Goal: Task Accomplishment & Management: Manage account settings

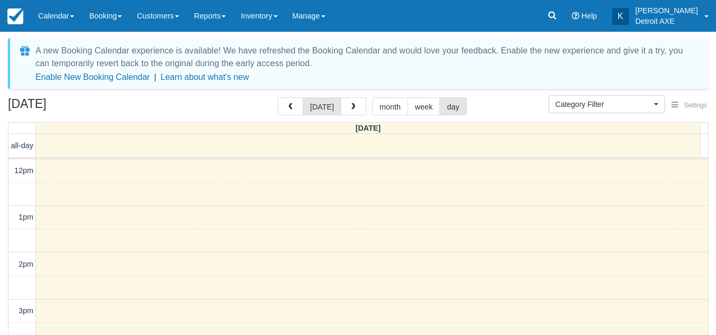
select select
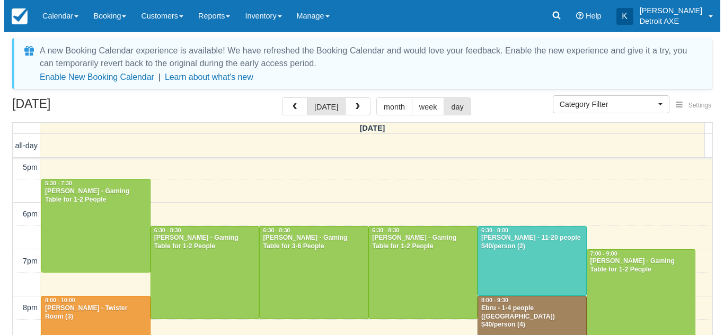
scroll to position [263, 0]
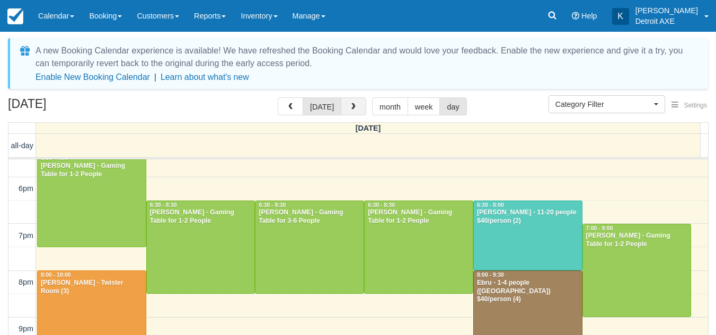
click at [353, 109] on span "button" at bounding box center [353, 106] width 7 height 7
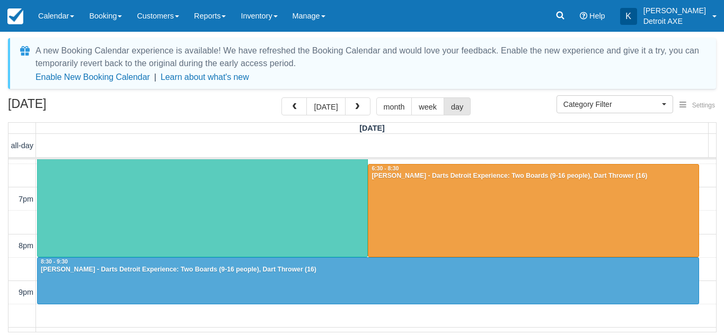
scroll to position [299, 0]
click at [357, 114] on button "button" at bounding box center [357, 106] width 25 height 18
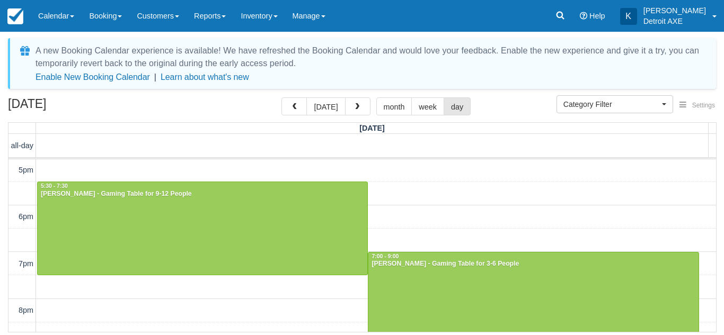
scroll to position [365, 0]
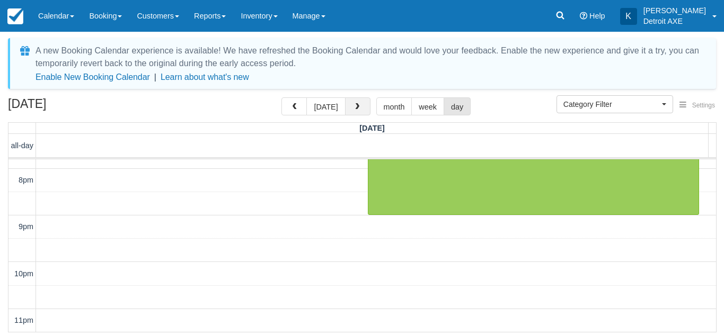
click at [360, 106] on button "button" at bounding box center [357, 106] width 25 height 18
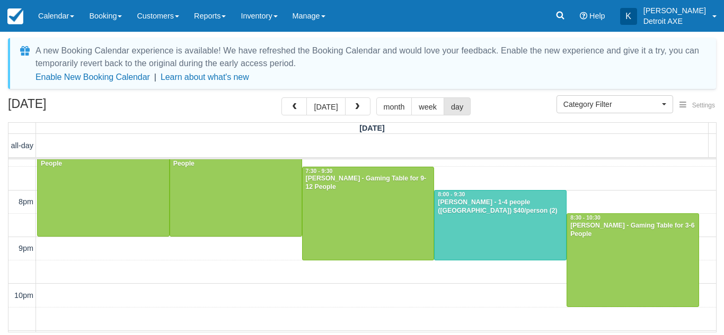
scroll to position [344, 0]
click at [360, 104] on button "button" at bounding box center [357, 106] width 25 height 18
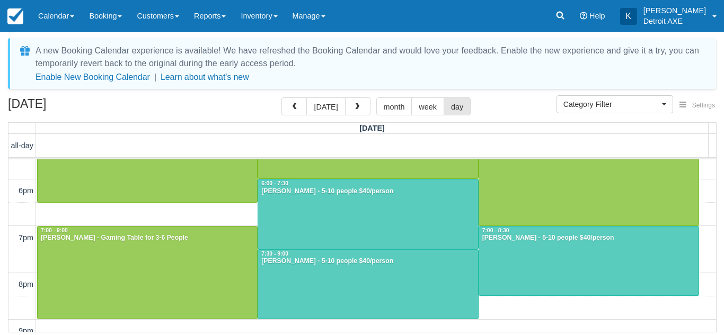
scroll to position [261, 0]
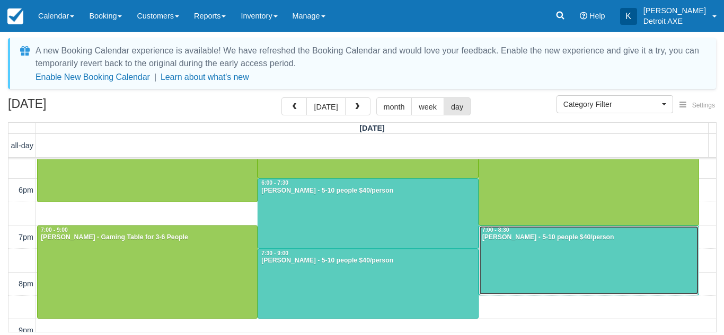
click at [553, 273] on div at bounding box center [588, 260] width 219 height 69
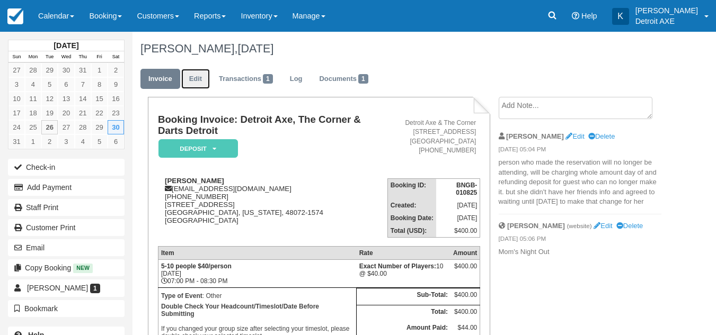
click at [197, 78] on link "Edit" at bounding box center [195, 79] width 29 height 21
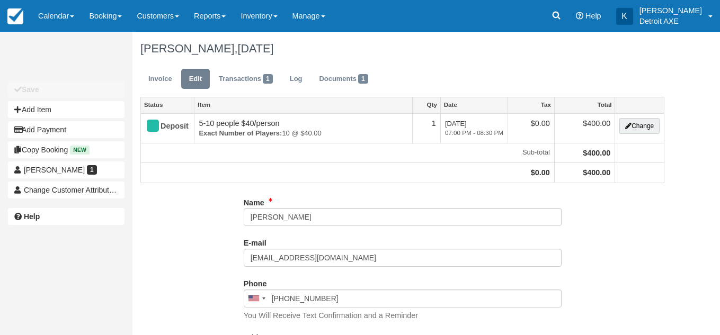
type input "[PHONE_NUMBER]"
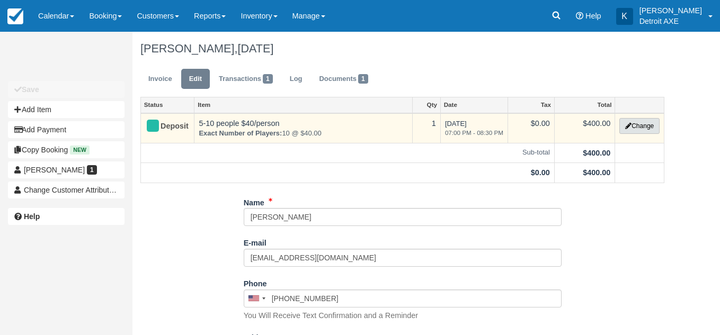
click at [639, 126] on button "Change" at bounding box center [639, 126] width 40 height 16
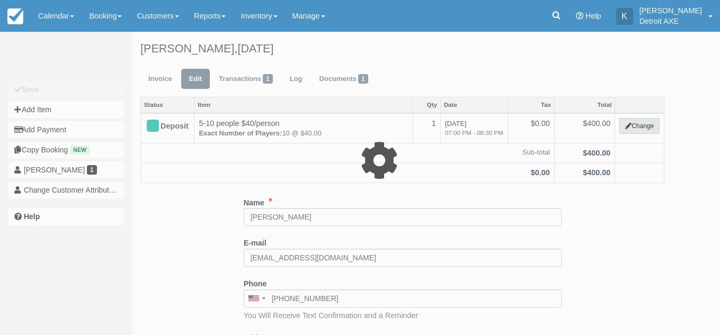
select select "14"
type input "400.00"
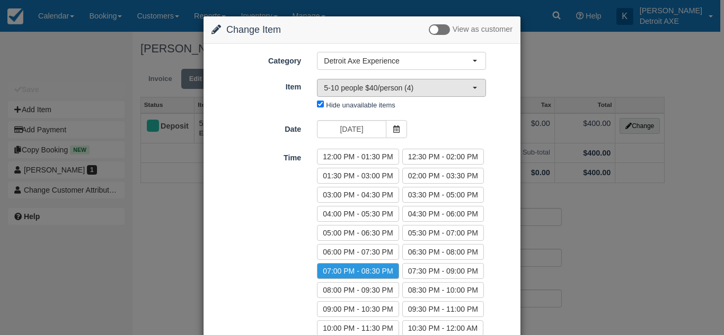
click at [387, 88] on span "5-10 people $40/person (4)" at bounding box center [398, 88] width 148 height 11
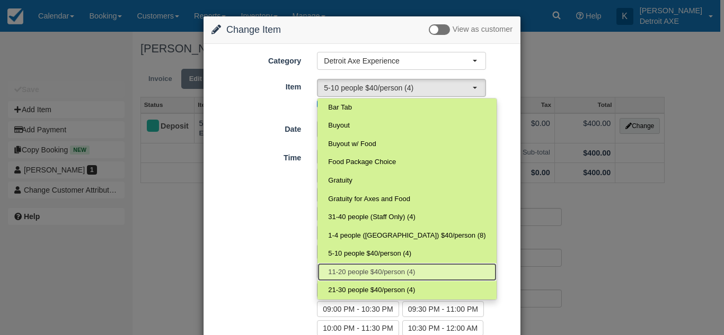
click at [380, 270] on span "11-20 people $40/person (4)" at bounding box center [371, 272] width 87 height 10
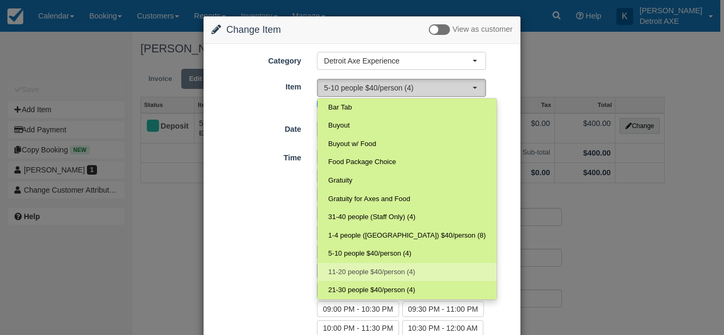
select select "140"
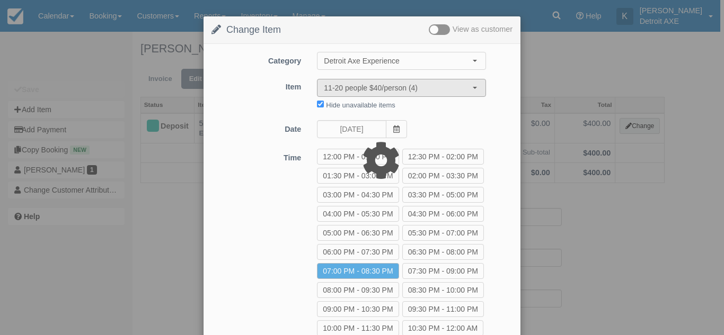
type input "440.00"
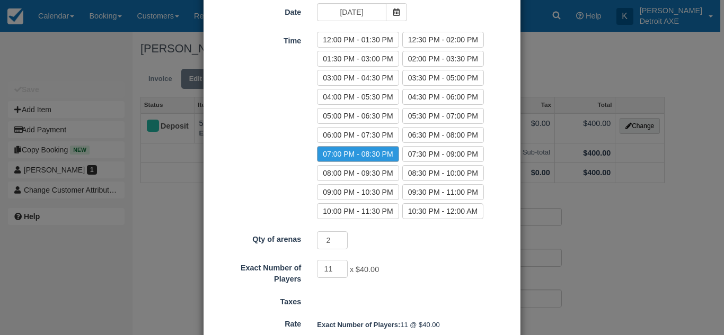
scroll to position [118, 0]
click at [340, 264] on input "12" at bounding box center [332, 269] width 31 height 18
type input "13"
click at [340, 264] on input "13" at bounding box center [332, 269] width 31 height 18
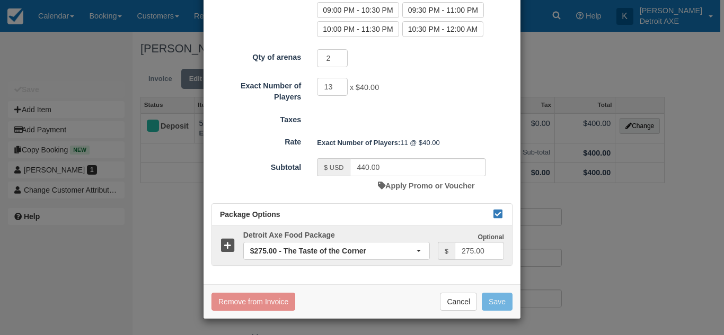
type input "520.00"
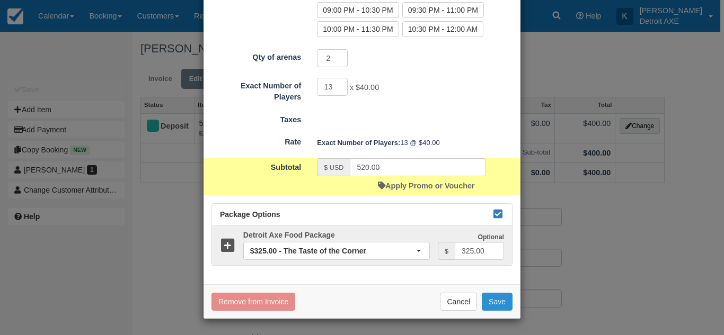
click at [498, 308] on button "Save" at bounding box center [496, 302] width 31 height 18
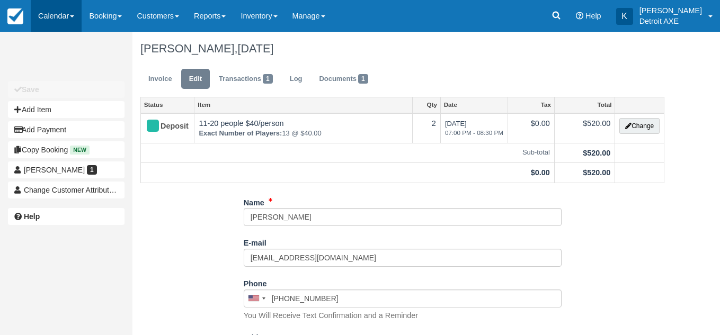
click at [39, 19] on link "Calendar" at bounding box center [56, 16] width 51 height 32
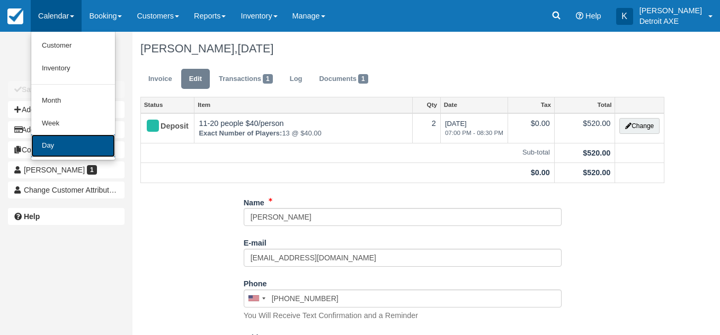
click at [55, 155] on link "Day" at bounding box center [73, 146] width 84 height 23
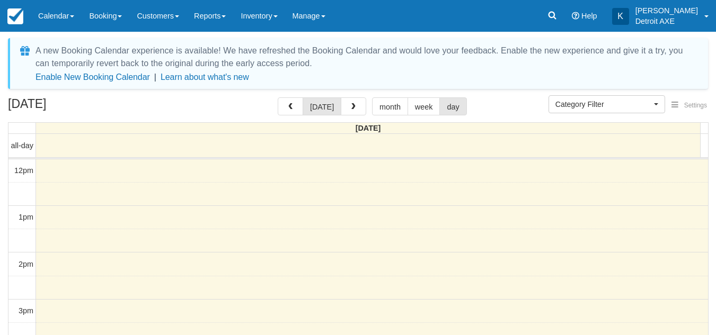
select select
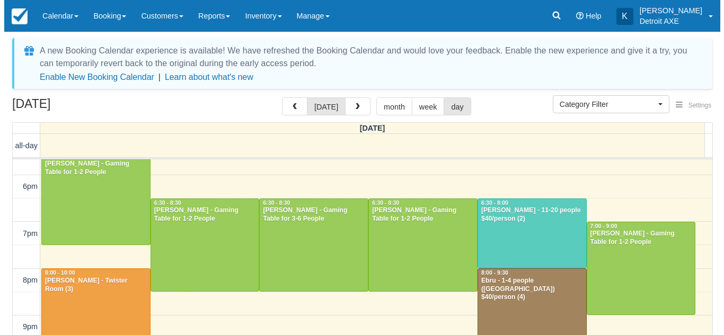
scroll to position [265, 0]
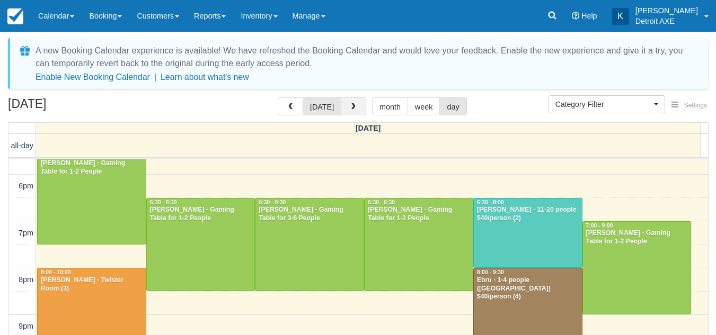
click at [350, 109] on span "button" at bounding box center [353, 106] width 7 height 7
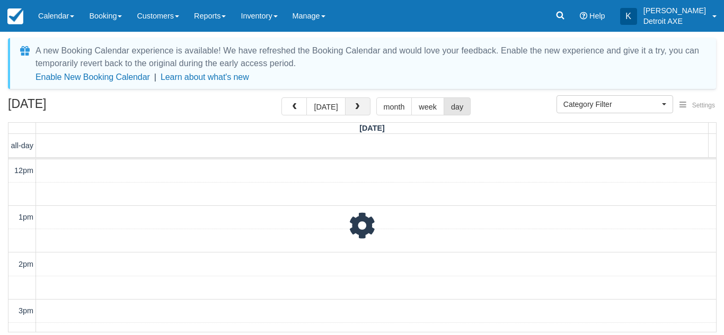
scroll to position [328, 0]
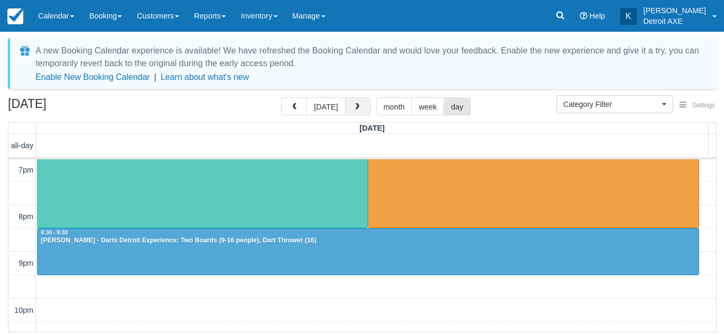
click at [348, 109] on button "button" at bounding box center [357, 106] width 25 height 18
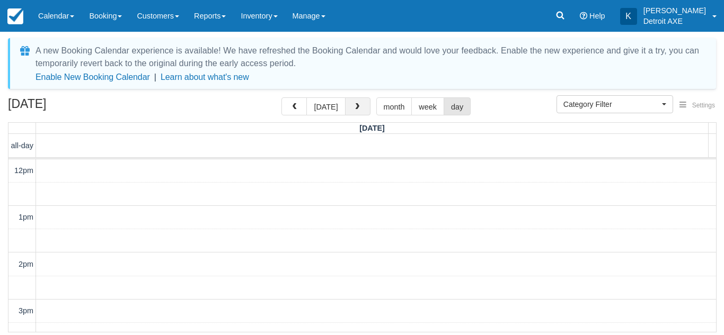
scroll to position [328, 0]
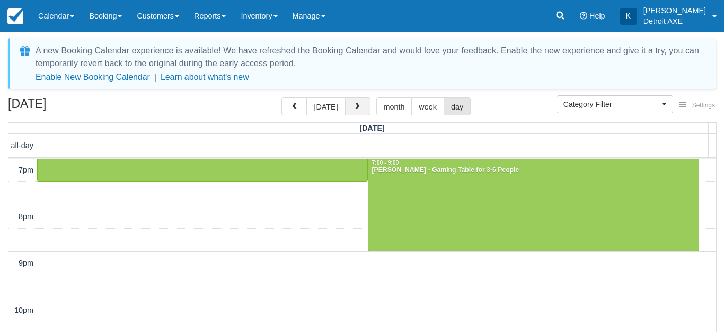
click at [348, 109] on button "button" at bounding box center [357, 106] width 25 height 18
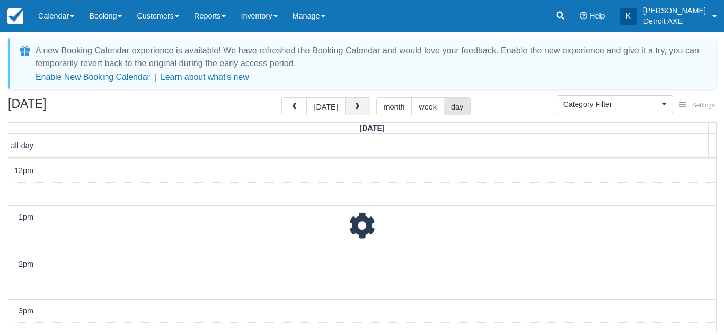
scroll to position [328, 0]
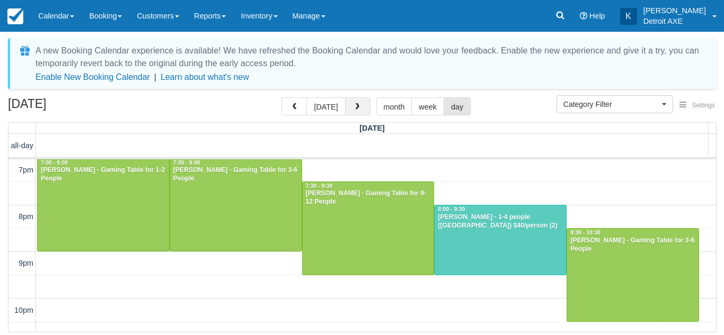
click at [348, 109] on button "button" at bounding box center [357, 106] width 25 height 18
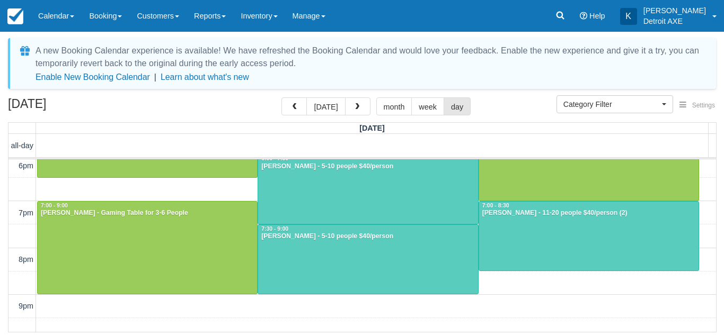
scroll to position [285, 0]
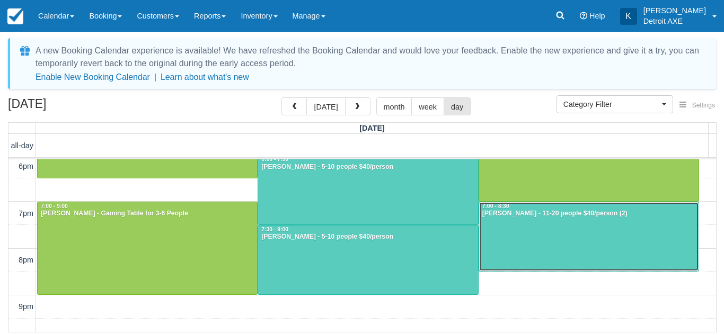
click at [542, 231] on div at bounding box center [588, 236] width 219 height 69
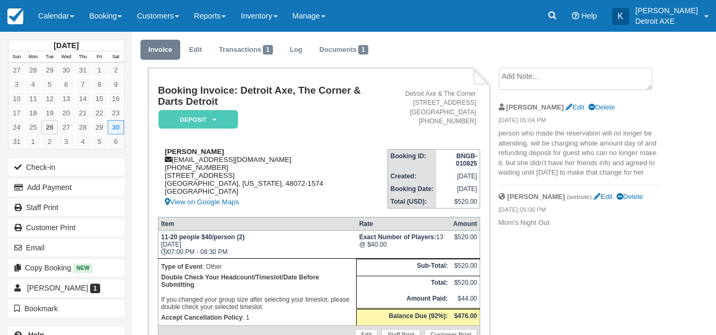
scroll to position [30, 0]
drag, startPoint x: 301, startPoint y: 189, endPoint x: 281, endPoint y: 191, distance: 20.3
click at [281, 191] on div "Kaylin Benninger kaitlyngasque@gmail.com 1 (248) 808-1520 2720 Cumberland Road …" at bounding box center [272, 177] width 229 height 61
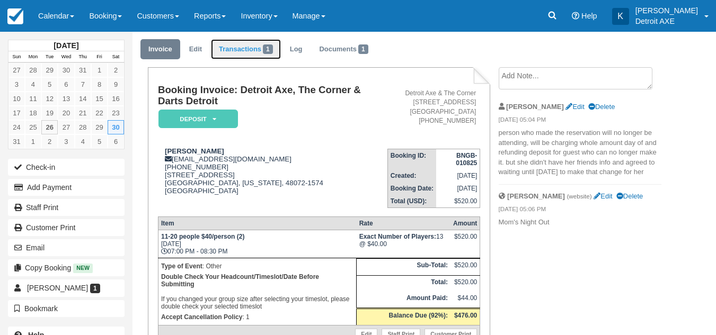
click at [248, 56] on link "Transactions 1" at bounding box center [246, 49] width 70 height 21
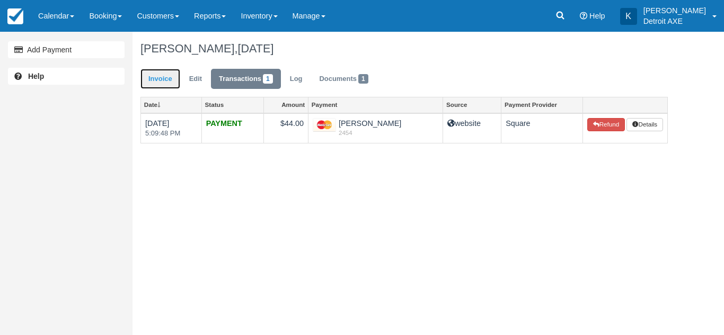
click at [157, 82] on link "Invoice" at bounding box center [160, 79] width 40 height 21
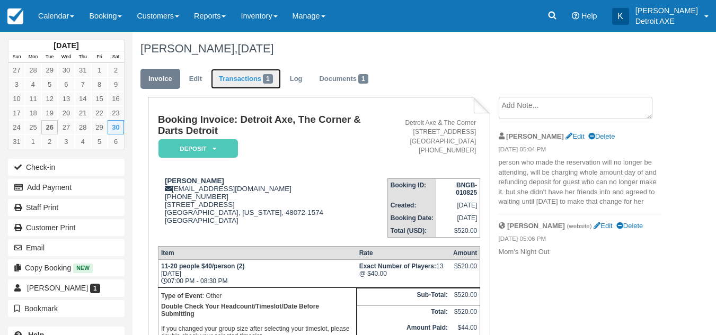
click at [236, 82] on link "Transactions 1" at bounding box center [246, 79] width 70 height 21
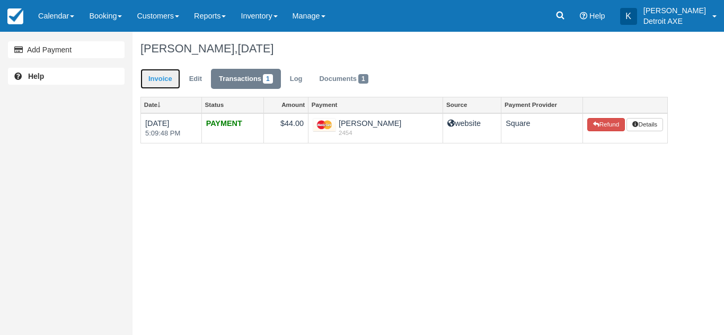
click at [165, 82] on link "Invoice" at bounding box center [160, 79] width 40 height 21
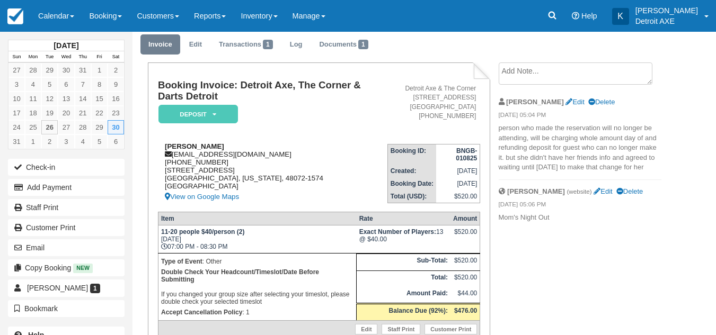
scroll to position [35, 0]
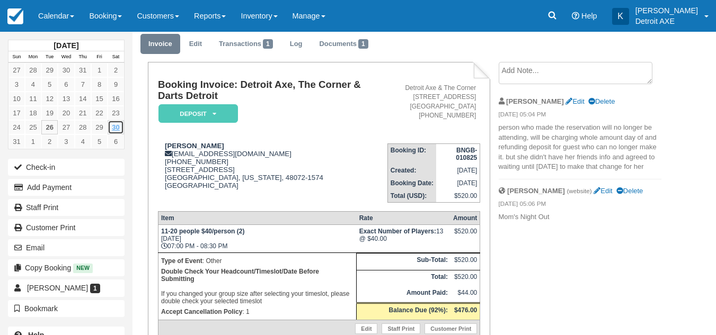
click at [116, 124] on link "30" at bounding box center [116, 127] width 16 height 14
click at [115, 125] on link "30" at bounding box center [116, 127] width 16 height 14
click at [58, 26] on link "Calendar" at bounding box center [56, 16] width 51 height 32
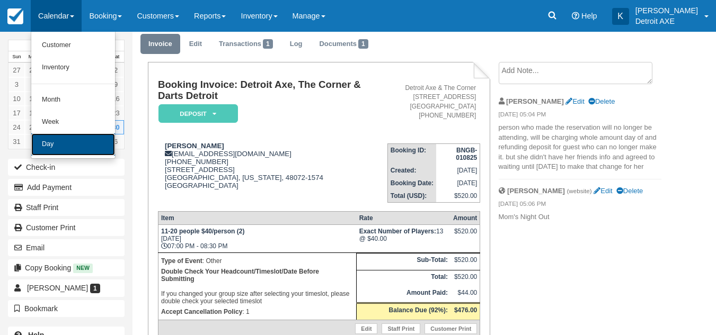
click at [70, 141] on link "Day" at bounding box center [73, 144] width 84 height 22
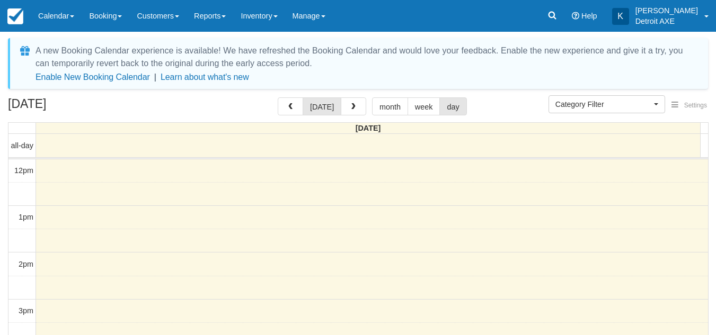
select select
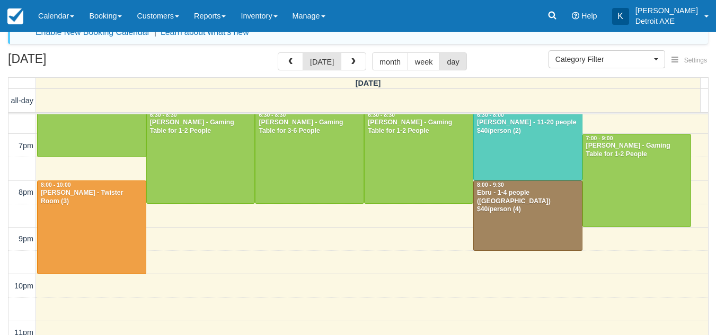
scroll to position [46, 0]
click at [520, 218] on div at bounding box center [528, 215] width 108 height 69
